Goal: Task Accomplishment & Management: Use online tool/utility

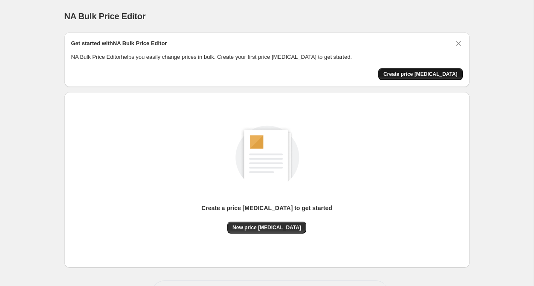
click at [426, 73] on span "Create price [MEDICAL_DATA]" at bounding box center [421, 74] width 74 height 7
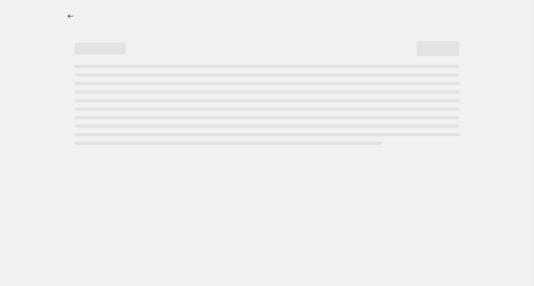
select select "percentage"
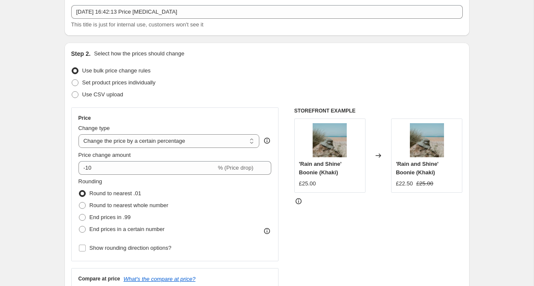
scroll to position [52, 0]
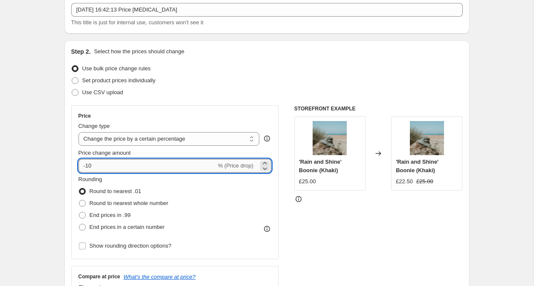
click at [121, 163] on input "-10" at bounding box center [148, 166] width 138 height 14
type input "-1"
type input "-20"
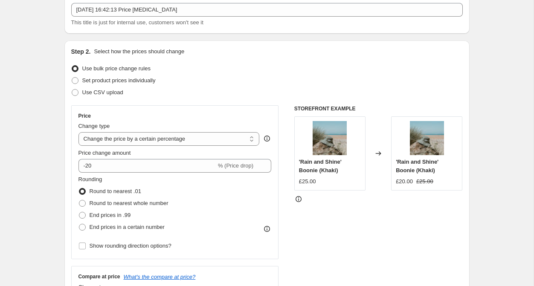
click at [70, 169] on div "Step 2. Select how the prices should change Use bulk price change rules Set pro…" at bounding box center [266, 191] width 405 height 300
click at [88, 201] on label "Round to nearest whole number" at bounding box center [124, 204] width 90 height 12
click at [79, 201] on input "Round to nearest whole number" at bounding box center [79, 200] width 0 height 0
radio input "true"
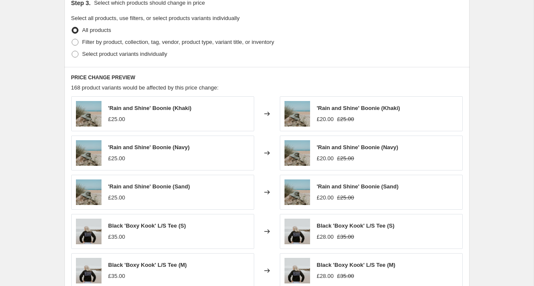
scroll to position [403, 0]
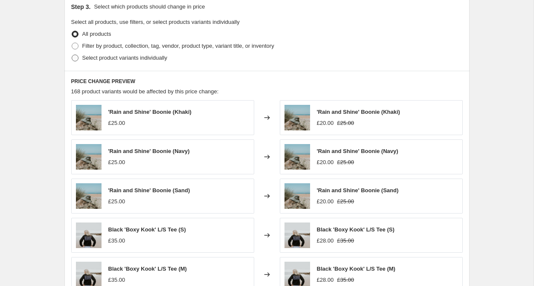
click at [122, 58] on span "Select product variants individually" at bounding box center [124, 58] width 85 height 6
click at [72, 55] on input "Select product variants individually" at bounding box center [72, 55] width 0 height 0
radio input "true"
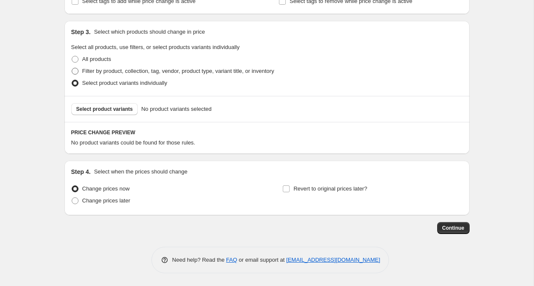
scroll to position [378, 0]
click at [105, 109] on span "Select product variants" at bounding box center [104, 109] width 57 height 7
click at [97, 56] on span "All products" at bounding box center [96, 59] width 29 height 6
click at [72, 56] on input "All products" at bounding box center [72, 56] width 0 height 0
radio input "true"
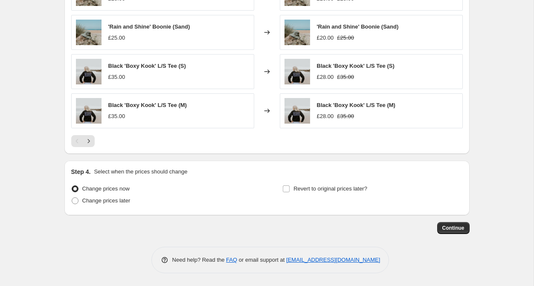
scroll to position [567, 0]
click at [99, 201] on span "Change prices later" at bounding box center [106, 201] width 48 height 6
click at [72, 198] on input "Change prices later" at bounding box center [72, 198] width 0 height 0
radio input "true"
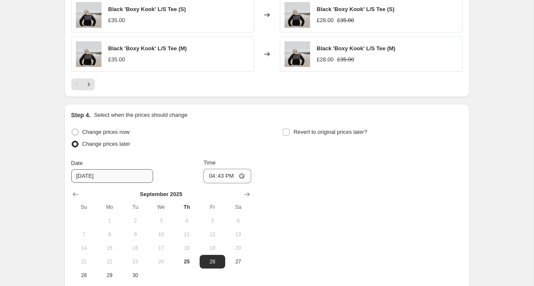
scroll to position [625, 0]
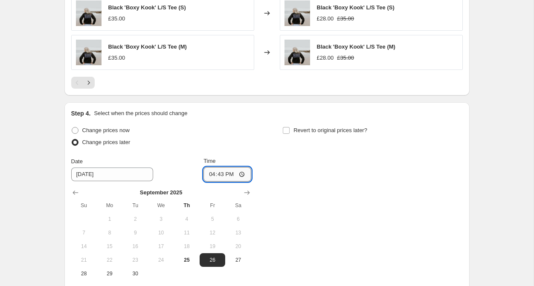
click at [242, 177] on input "16:43" at bounding box center [228, 174] width 48 height 15
click at [230, 173] on input "Time" at bounding box center [228, 174] width 48 height 15
click at [233, 173] on input "Time" at bounding box center [228, 174] width 48 height 15
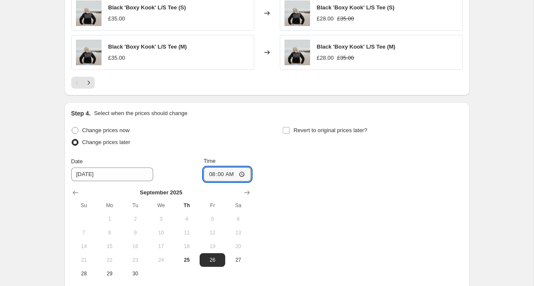
type input "08:00"
click at [275, 172] on div "Change prices now Change prices later Date [DATE] Time 08:00 [DATE] Su Mo Tu We…" at bounding box center [267, 203] width 392 height 156
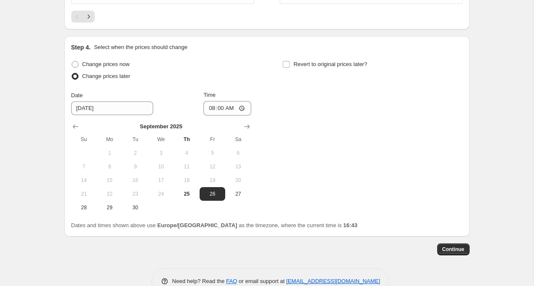
scroll to position [714, 0]
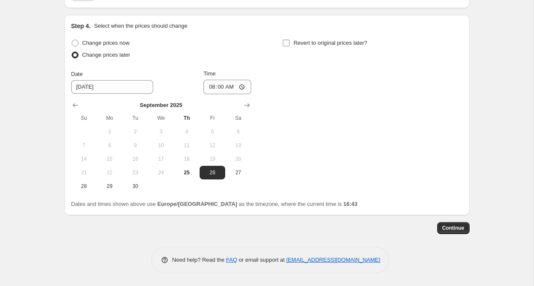
click at [289, 41] on input "Revert to original prices later?" at bounding box center [286, 43] width 7 height 7
checkbox input "true"
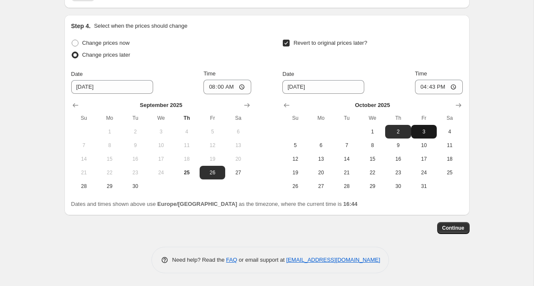
click at [421, 132] on span "3" at bounding box center [424, 131] width 19 height 7
type input "[DATE]"
click at [449, 97] on div "[DATE] Su Mo Tu We Th Fr Sa 1 2 3 4 5 6 7 8 9 10 11 12 13 14 15 16 17 18 19 20 …" at bounding box center [369, 143] width 187 height 99
click at [450, 89] on input "16:43" at bounding box center [439, 87] width 48 height 15
click at [444, 87] on input "16:43" at bounding box center [439, 87] width 48 height 15
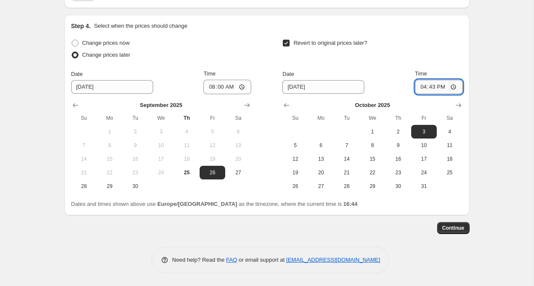
click at [444, 87] on input "16:43" at bounding box center [439, 87] width 48 height 15
type input "22:43"
type input "03:43"
click at [455, 87] on input "23:43" at bounding box center [439, 87] width 48 height 15
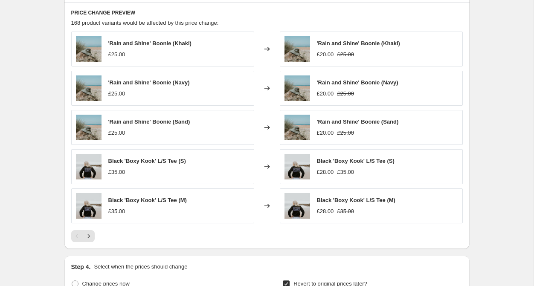
scroll to position [458, 0]
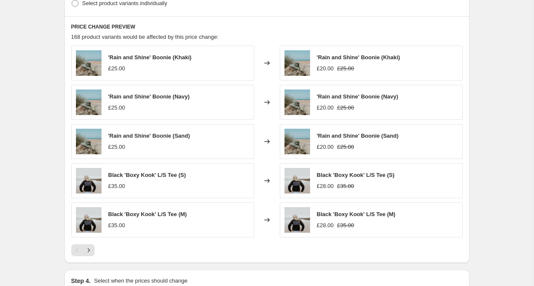
type input "23:59"
click at [219, 240] on div "'Rain and Shine' Boonie (Khaki) £25.00 Changed to 'Rain and Shine' Boonie (Khak…" at bounding box center [267, 151] width 392 height 211
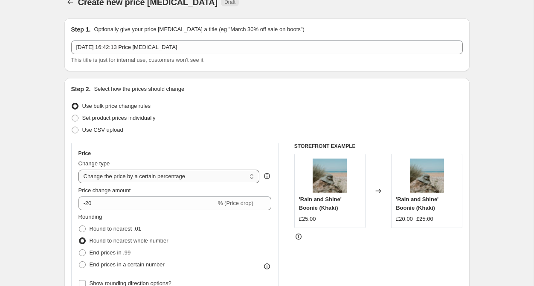
scroll to position [7, 0]
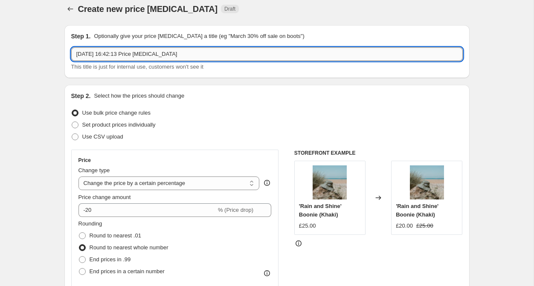
click at [182, 52] on input "[DATE] 16:42:13 Price [MEDICAL_DATA]" at bounding box center [267, 54] width 392 height 14
type input "September End of Season Sale"
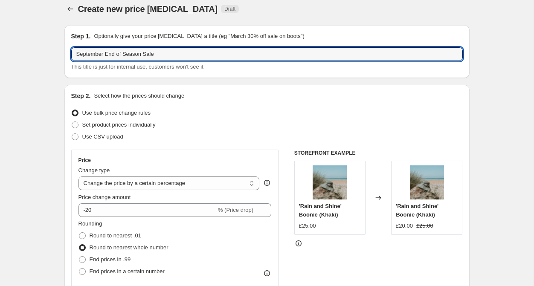
click at [213, 74] on div "Step 1. Optionally give your price [MEDICAL_DATA] a title (eg "March 30% off sa…" at bounding box center [266, 51] width 405 height 53
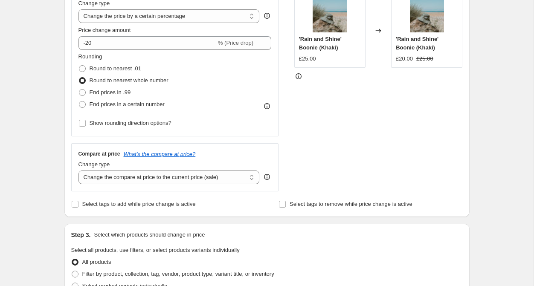
scroll to position [175, 0]
click at [102, 96] on span "End prices in .99" at bounding box center [110, 92] width 41 height 9
click at [79, 89] on input "End prices in .99" at bounding box center [79, 89] width 0 height 0
radio input "true"
click at [102, 81] on span "Round to nearest whole number" at bounding box center [129, 80] width 79 height 6
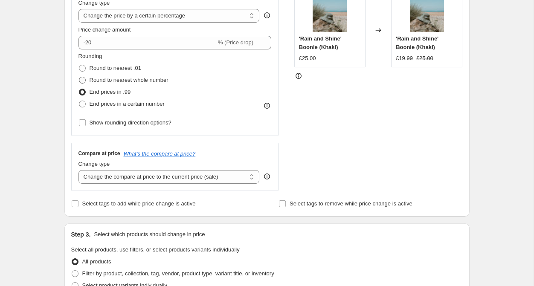
click at [79, 77] on input "Round to nearest whole number" at bounding box center [79, 77] width 0 height 0
radio input "true"
click at [106, 67] on span "Round to nearest .01" at bounding box center [116, 68] width 52 height 6
click at [79, 65] on input "Round to nearest .01" at bounding box center [79, 65] width 0 height 0
radio input "true"
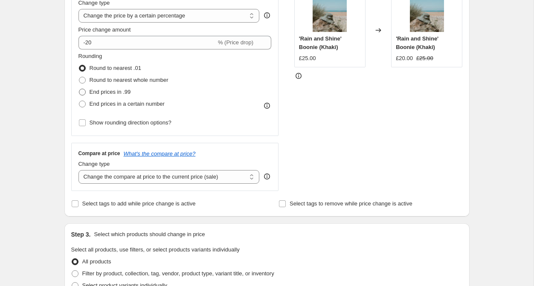
click at [98, 88] on span "End prices in .99" at bounding box center [110, 92] width 41 height 9
click at [79, 89] on input "End prices in .99" at bounding box center [79, 89] width 0 height 0
radio input "true"
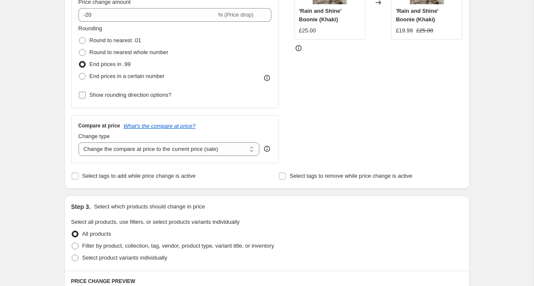
click at [149, 96] on span "Show rounding direction options?" at bounding box center [131, 95] width 82 height 6
click at [86, 96] on input "Show rounding direction options?" at bounding box center [82, 95] width 7 height 7
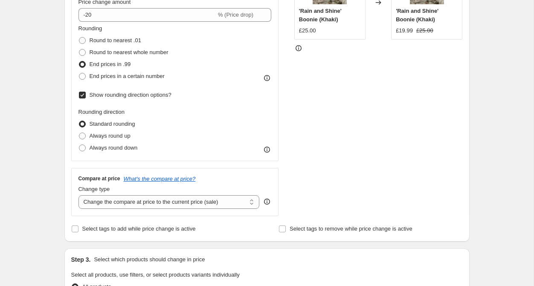
click at [142, 96] on span "Show rounding direction options?" at bounding box center [131, 95] width 82 height 6
click at [86, 96] on input "Show rounding direction options?" at bounding box center [82, 95] width 7 height 7
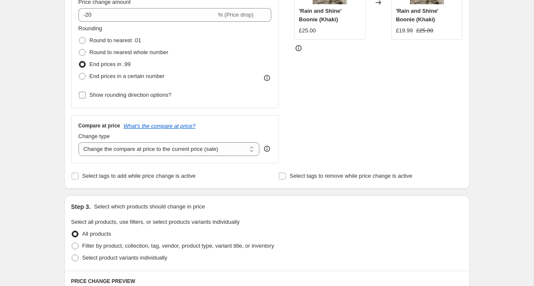
click at [142, 96] on span "Show rounding direction options?" at bounding box center [131, 95] width 82 height 6
click at [86, 96] on input "Show rounding direction options?" at bounding box center [82, 95] width 7 height 7
checkbox input "true"
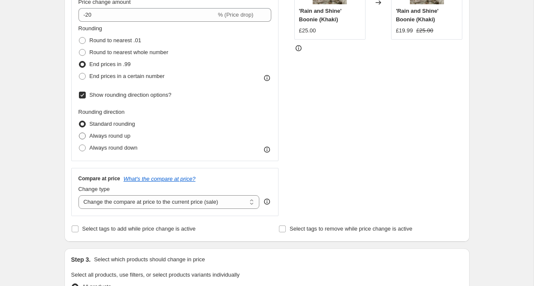
click at [99, 136] on span "Always round up" at bounding box center [110, 136] width 41 height 6
click at [79, 133] on input "Always round up" at bounding box center [79, 133] width 0 height 0
radio input "true"
click at [97, 143] on label "Always round down" at bounding box center [108, 148] width 59 height 12
click at [79, 145] on input "Always round down" at bounding box center [79, 145] width 0 height 0
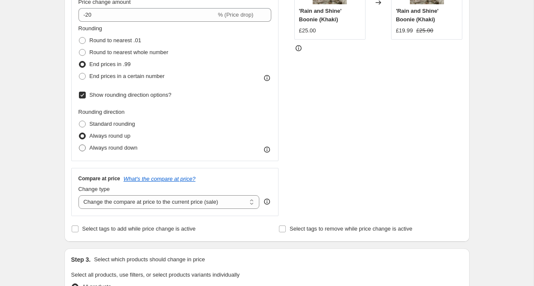
radio input "true"
click at [102, 135] on span "Always round up" at bounding box center [110, 136] width 41 height 6
click at [79, 133] on input "Always round up" at bounding box center [79, 133] width 0 height 0
radio input "true"
click at [107, 127] on span "Standard rounding" at bounding box center [113, 124] width 46 height 6
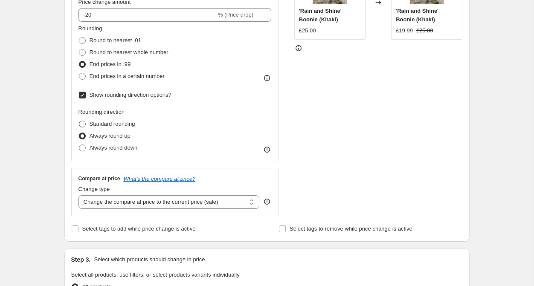
click at [79, 121] on input "Standard rounding" at bounding box center [79, 121] width 0 height 0
radio input "true"
click at [108, 97] on span "Show rounding direction options?" at bounding box center [131, 95] width 82 height 6
click at [86, 97] on input "Show rounding direction options?" at bounding box center [82, 95] width 7 height 7
checkbox input "false"
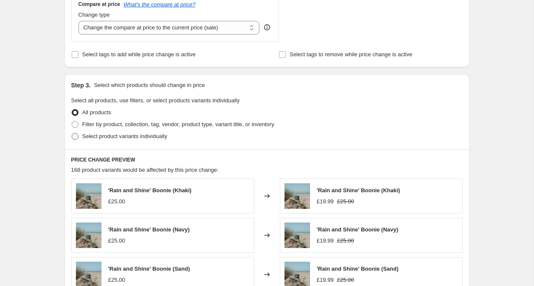
scroll to position [316, 0]
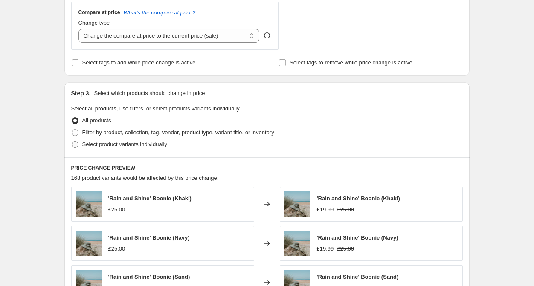
click at [105, 143] on span "Select product variants individually" at bounding box center [124, 144] width 85 height 6
click at [72, 142] on input "Select product variants individually" at bounding box center [72, 141] width 0 height 0
radio input "true"
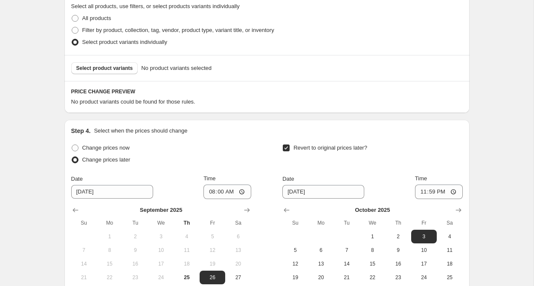
scroll to position [385, 0]
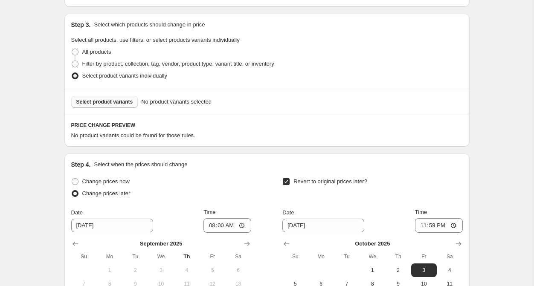
click at [104, 101] on span "Select product variants" at bounding box center [104, 102] width 57 height 7
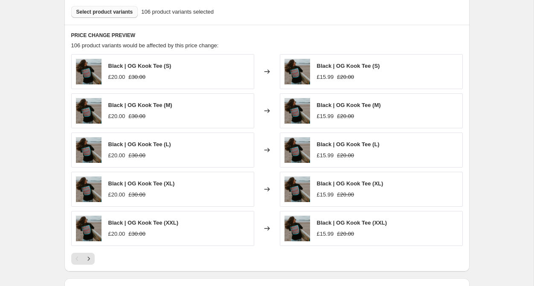
scroll to position [474, 0]
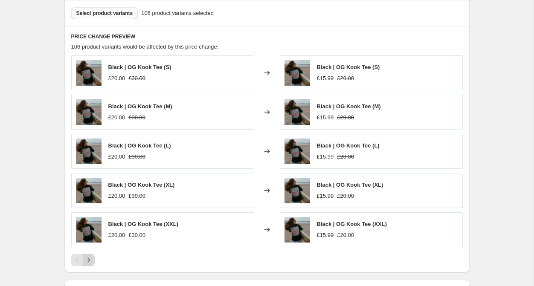
click at [92, 261] on icon "Next" at bounding box center [89, 260] width 9 height 9
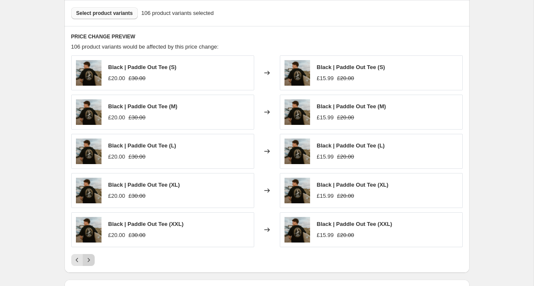
click at [92, 261] on icon "Next" at bounding box center [89, 260] width 9 height 9
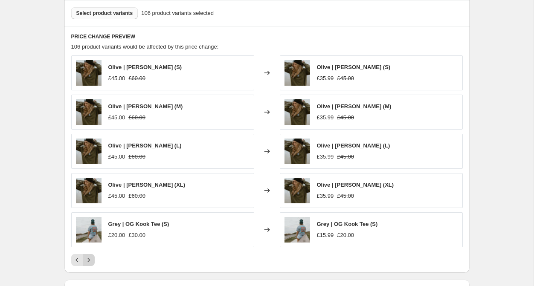
click at [92, 261] on icon "Next" at bounding box center [89, 260] width 9 height 9
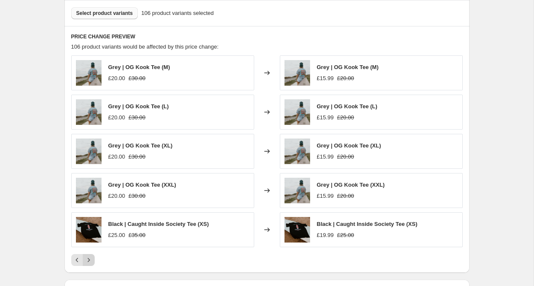
click at [92, 261] on icon "Next" at bounding box center [89, 260] width 9 height 9
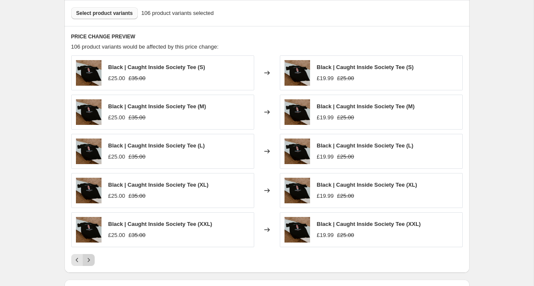
click at [92, 261] on icon "Next" at bounding box center [89, 260] width 9 height 9
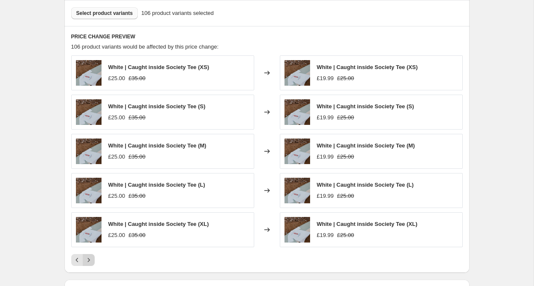
click at [92, 261] on icon "Next" at bounding box center [89, 260] width 9 height 9
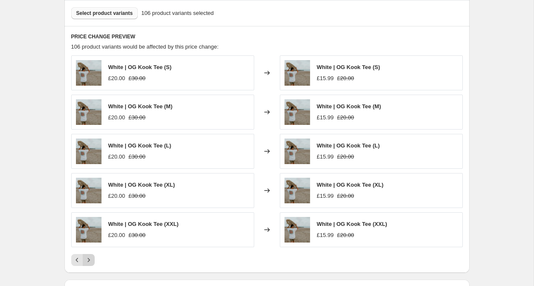
click at [92, 261] on icon "Next" at bounding box center [89, 260] width 9 height 9
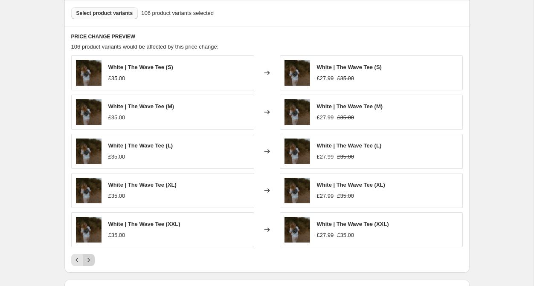
click at [92, 261] on icon "Next" at bounding box center [89, 260] width 9 height 9
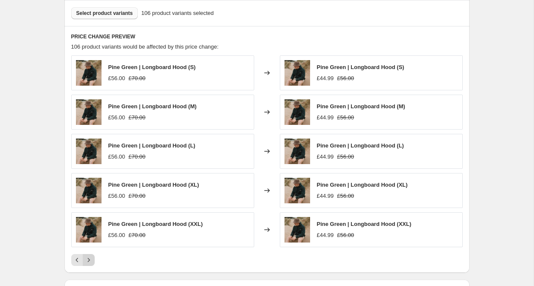
click at [92, 261] on icon "Next" at bounding box center [89, 260] width 9 height 9
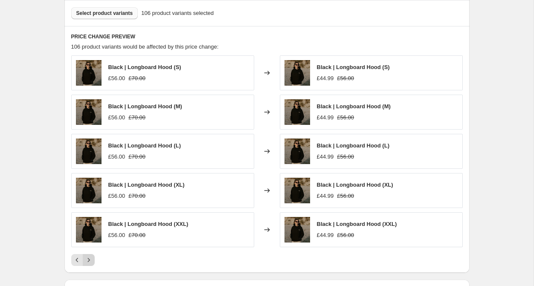
click at [92, 261] on icon "Next" at bounding box center [89, 260] width 9 height 9
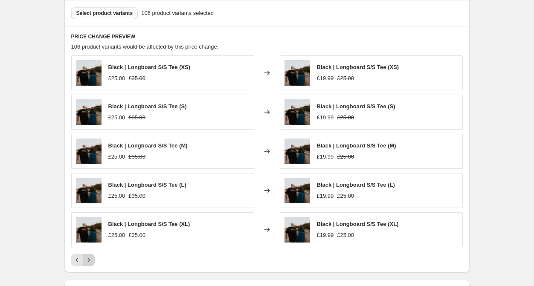
click at [92, 261] on icon "Next" at bounding box center [89, 260] width 9 height 9
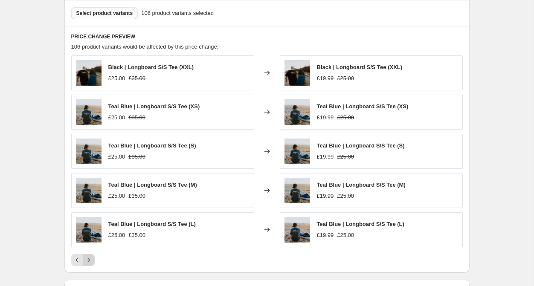
click at [92, 261] on icon "Next" at bounding box center [89, 260] width 9 height 9
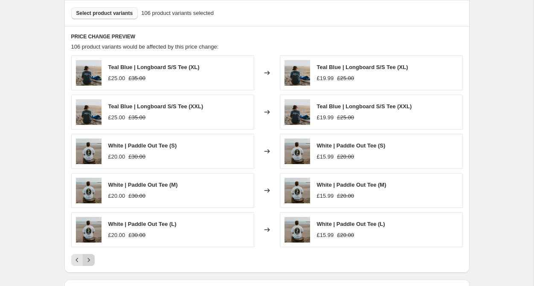
click at [92, 261] on icon "Next" at bounding box center [89, 260] width 9 height 9
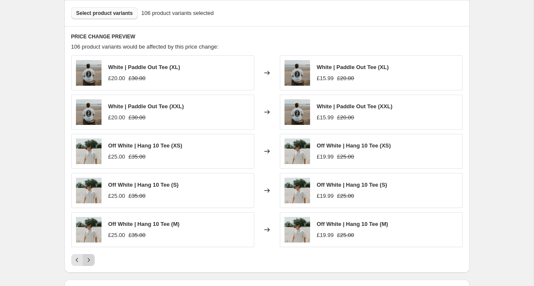
click at [92, 261] on icon "Next" at bounding box center [89, 260] width 9 height 9
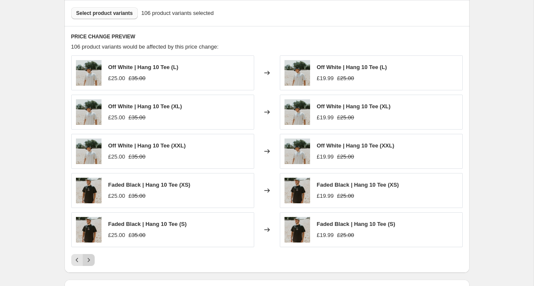
click at [92, 261] on icon "Next" at bounding box center [89, 260] width 9 height 9
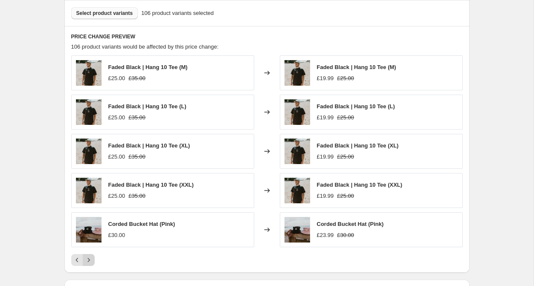
click at [92, 261] on icon "Next" at bounding box center [89, 260] width 9 height 9
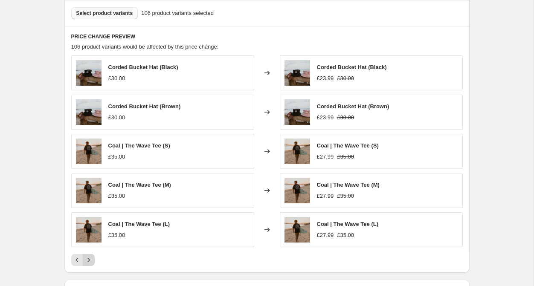
click at [92, 261] on icon "Next" at bounding box center [89, 260] width 9 height 9
